Goal: Task Accomplishment & Management: Manage account settings

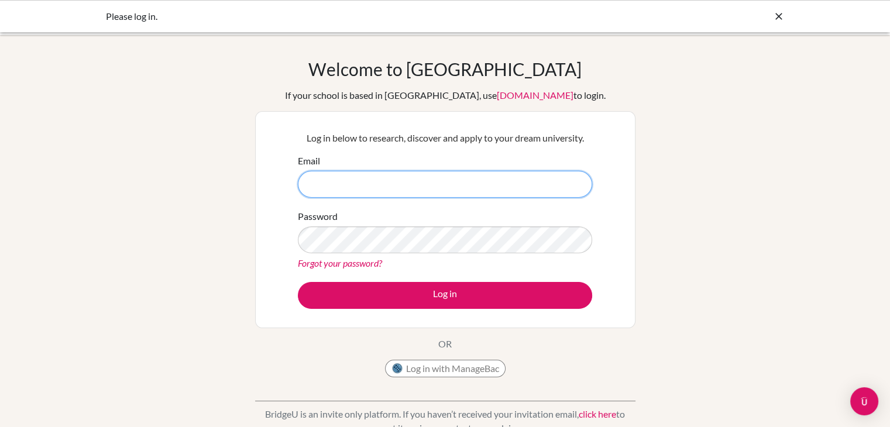
click at [437, 191] on input "Email" at bounding box center [445, 184] width 294 height 27
type input "023neb108@sxc.edu.np"
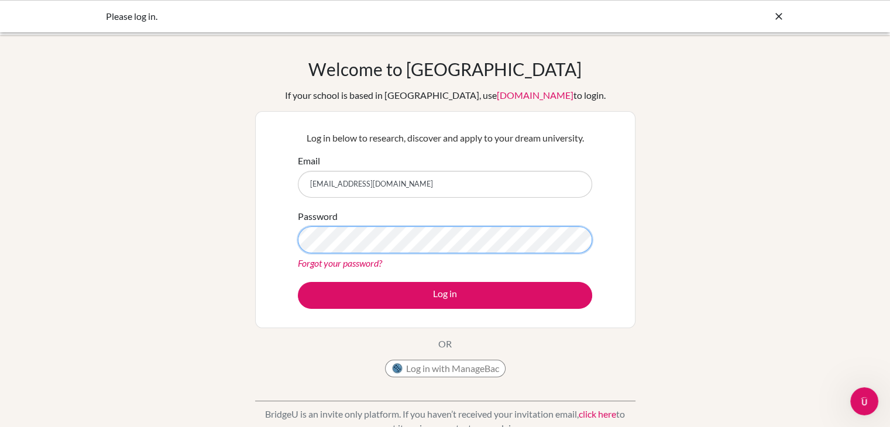
click at [298, 282] on button "Log in" at bounding box center [445, 295] width 294 height 27
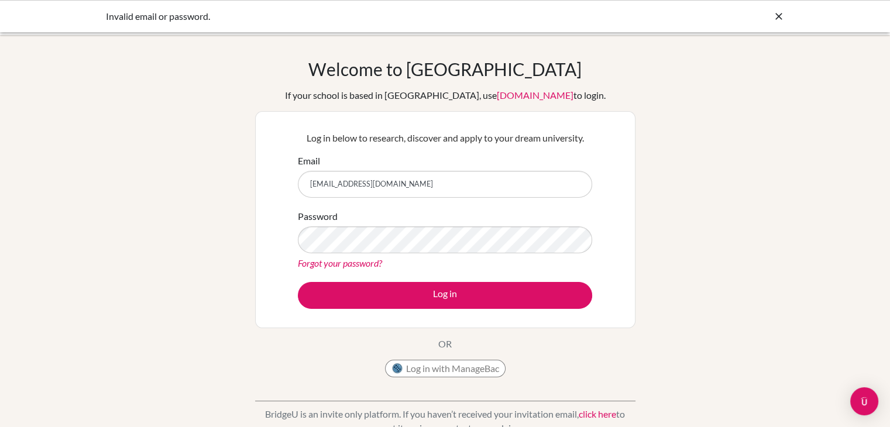
drag, startPoint x: 393, startPoint y: 180, endPoint x: 61, endPoint y: 203, distance: 332.7
click at [61, 203] on div "Welcome to BridgeU If your school is based in China, use app.bridge-u.com.cn to…" at bounding box center [445, 250] width 890 height 383
click at [298, 282] on button "Log in" at bounding box center [445, 295] width 294 height 27
drag, startPoint x: 444, startPoint y: 195, endPoint x: 167, endPoint y: 128, distance: 285.1
click at [167, 128] on div "Welcome to BridgeU If your school is based in China, use app.bridge-u.com.cn to…" at bounding box center [445, 250] width 890 height 383
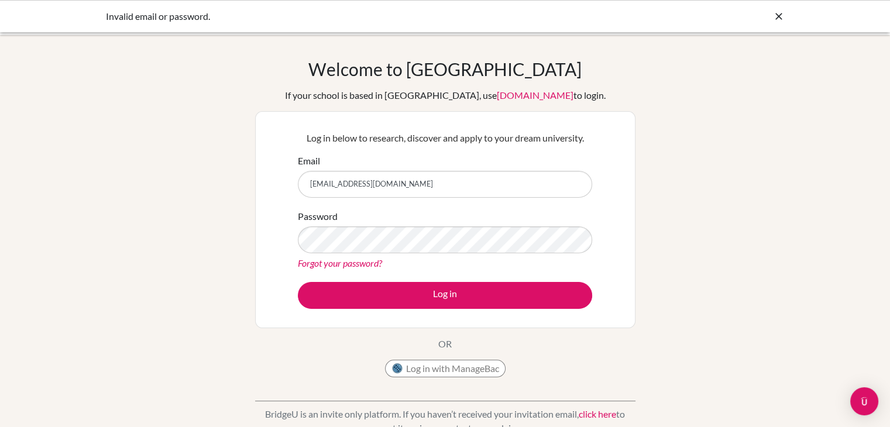
type input "[EMAIL_ADDRESS][DOMAIN_NAME]"
click at [298, 282] on button "Log in" at bounding box center [445, 295] width 294 height 27
drag, startPoint x: 402, startPoint y: 181, endPoint x: 311, endPoint y: -42, distance: 241.3
click at [311, 0] on html "Invalid email or password. Your browser is not supported by [PERSON_NAME]. Plea…" at bounding box center [445, 213] width 890 height 427
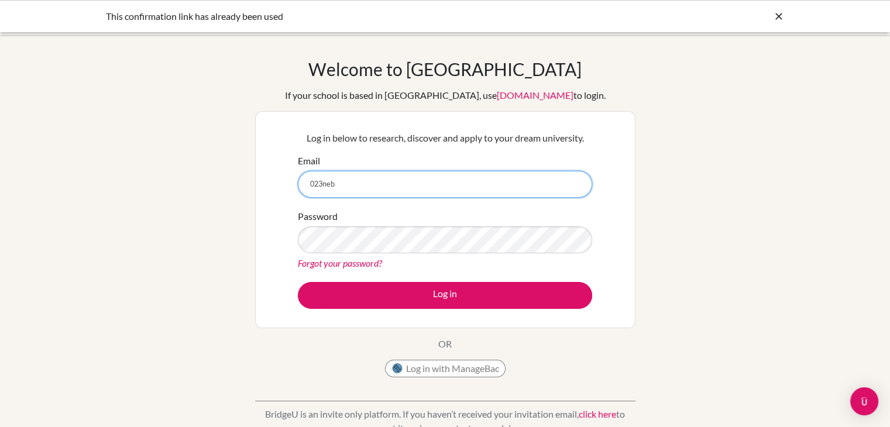
type input "[EMAIL_ADDRESS][DOMAIN_NAME]"
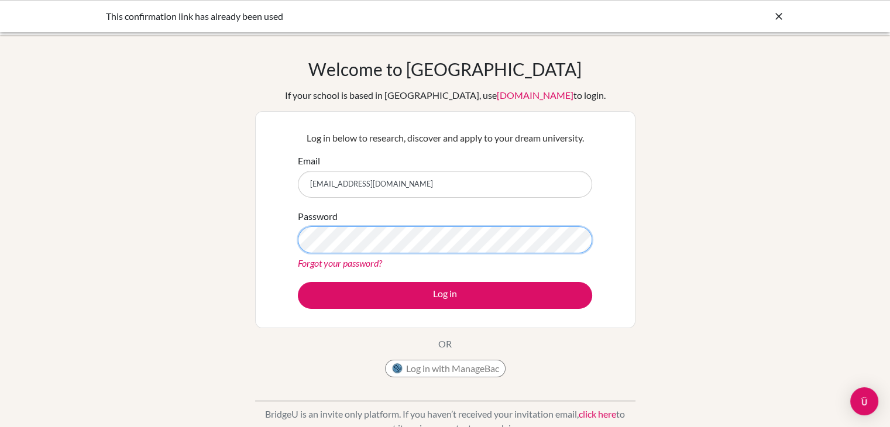
click at [298, 282] on button "Log in" at bounding box center [445, 295] width 294 height 27
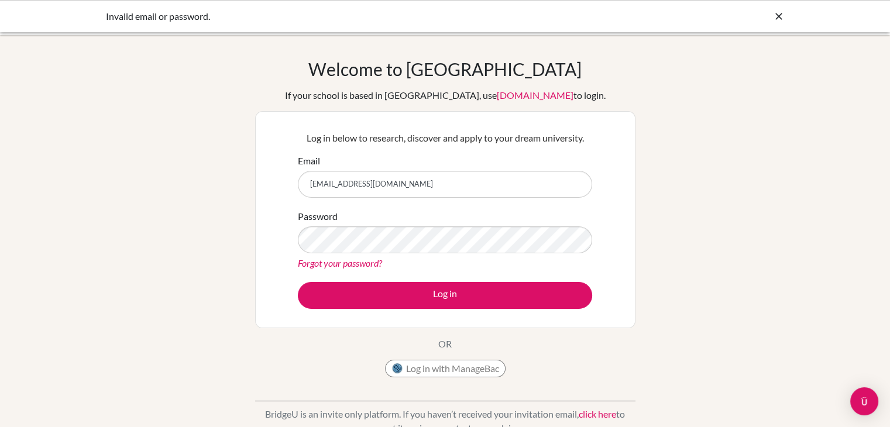
click at [404, 253] on div "Password Forgot your password?" at bounding box center [445, 240] width 294 height 61
click at [298, 282] on button "Log in" at bounding box center [445, 295] width 294 height 27
drag, startPoint x: 409, startPoint y: 184, endPoint x: 297, endPoint y: 210, distance: 114.2
click at [298, 210] on form "Email [EMAIL_ADDRESS][DOMAIN_NAME] Password Forgot your password? Log in" at bounding box center [445, 231] width 294 height 155
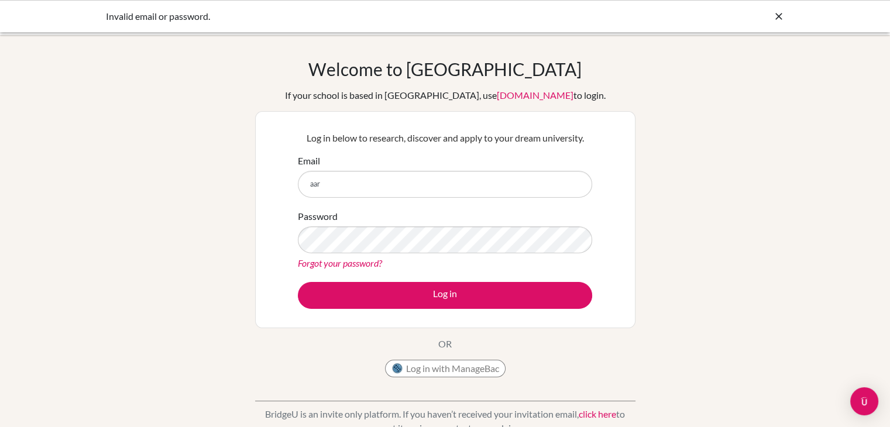
type input "[EMAIL_ADDRESS][DOMAIN_NAME]"
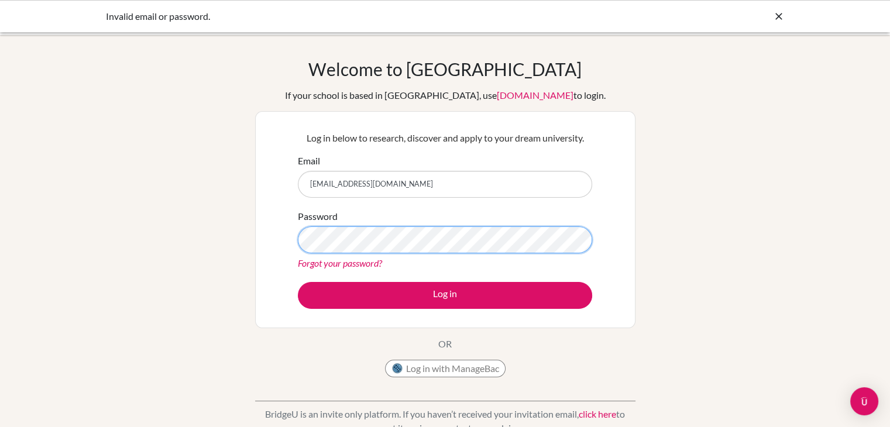
click at [298, 282] on button "Log in" at bounding box center [445, 295] width 294 height 27
drag, startPoint x: 401, startPoint y: 186, endPoint x: 0, endPoint y: 177, distance: 401.0
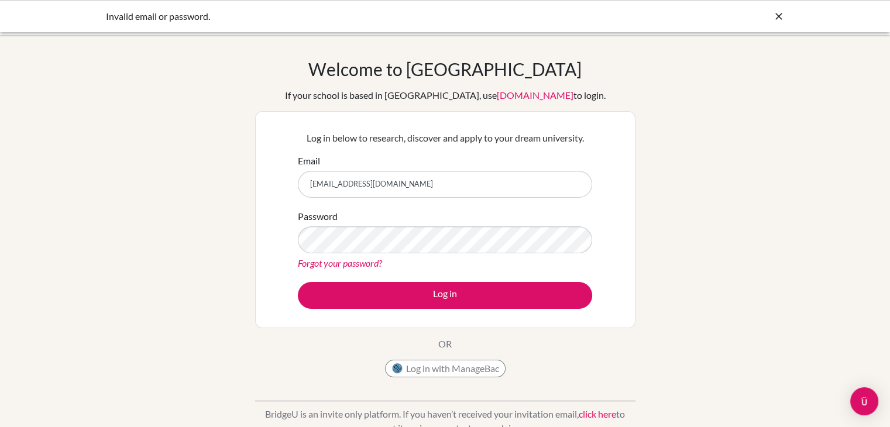
click at [0, 177] on div "Welcome to BridgeU If your school is based in China, use app.bridge-u.com.cn to…" at bounding box center [445, 250] width 890 height 383
click at [298, 282] on button "Log in" at bounding box center [445, 295] width 294 height 27
type input "023neb108@sxc.edu.np"
click at [298, 282] on button "Log in" at bounding box center [445, 295] width 294 height 27
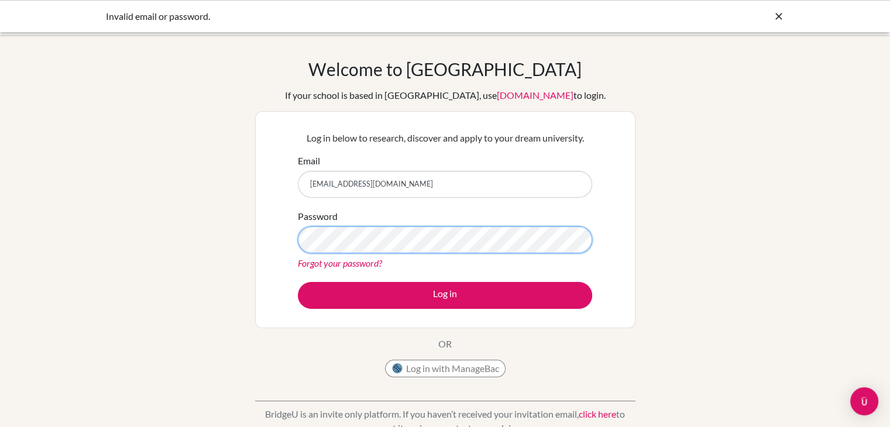
click at [298, 282] on button "Log in" at bounding box center [445, 295] width 294 height 27
click at [336, 262] on link "Forgot your password?" at bounding box center [340, 263] width 84 height 11
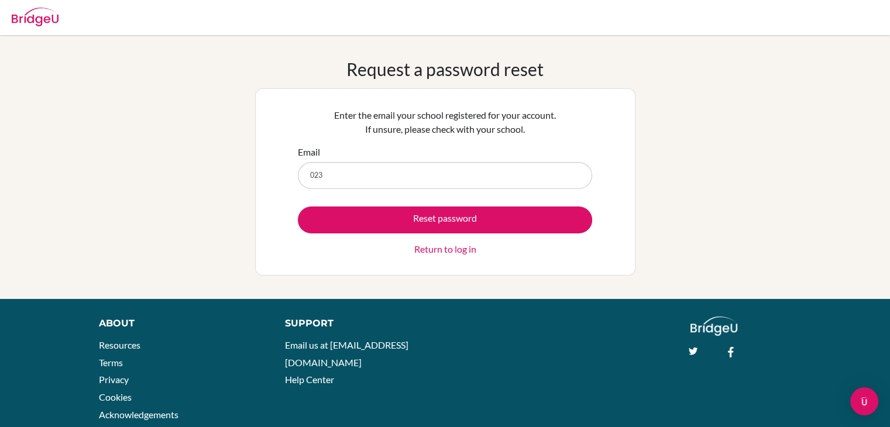
type input "[EMAIL_ADDRESS][DOMAIN_NAME]"
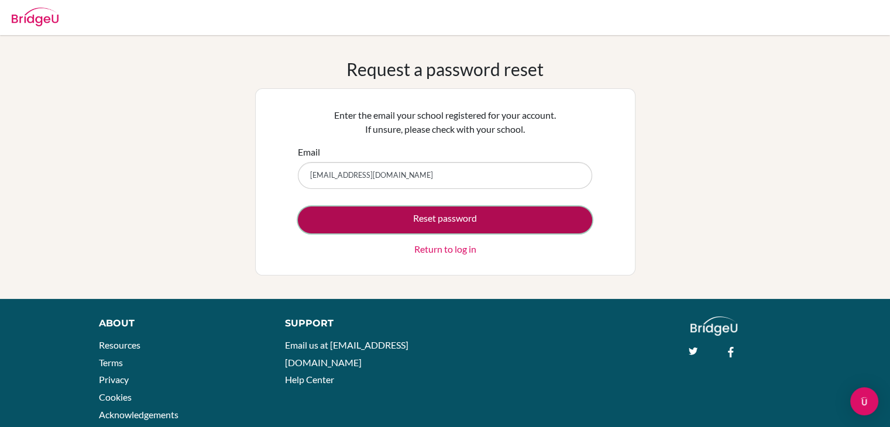
click at [442, 225] on button "Reset password" at bounding box center [445, 220] width 294 height 27
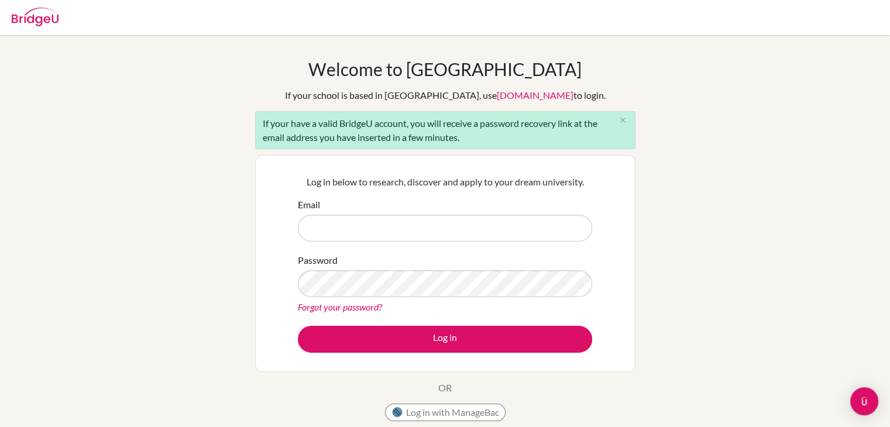
click at [317, 225] on input "Email" at bounding box center [445, 228] width 294 height 27
type input "[EMAIL_ADDRESS][DOMAIN_NAME]"
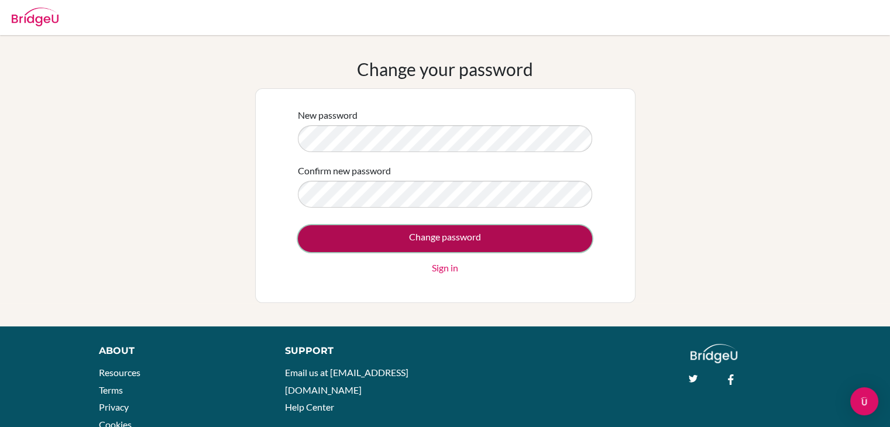
click at [377, 231] on input "Change password" at bounding box center [445, 238] width 294 height 27
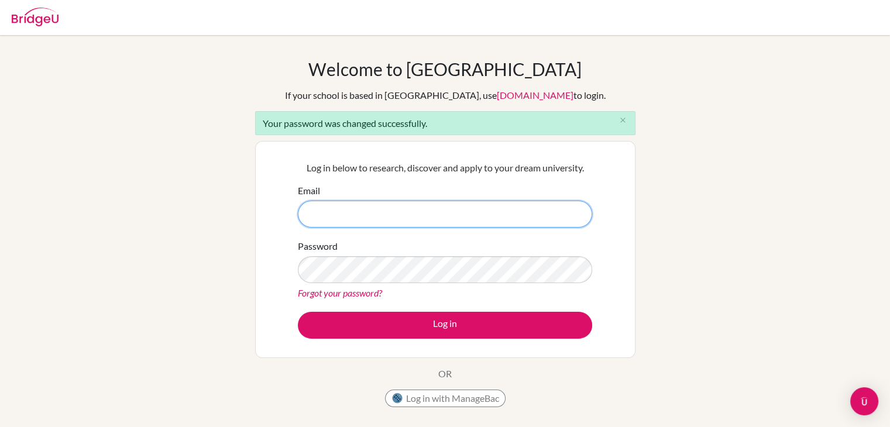
type input "2"
type input "[EMAIL_ADDRESS][DOMAIN_NAME]"
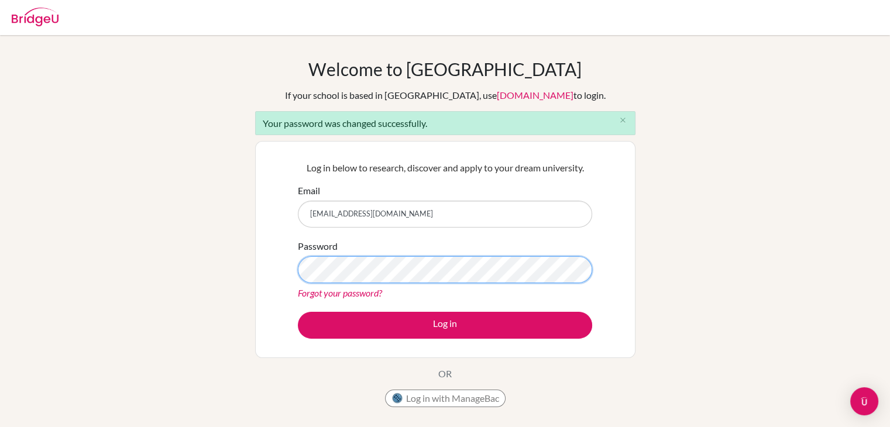
click at [298, 312] on button "Log in" at bounding box center [445, 325] width 294 height 27
